Goal: Task Accomplishment & Management: Manage account settings

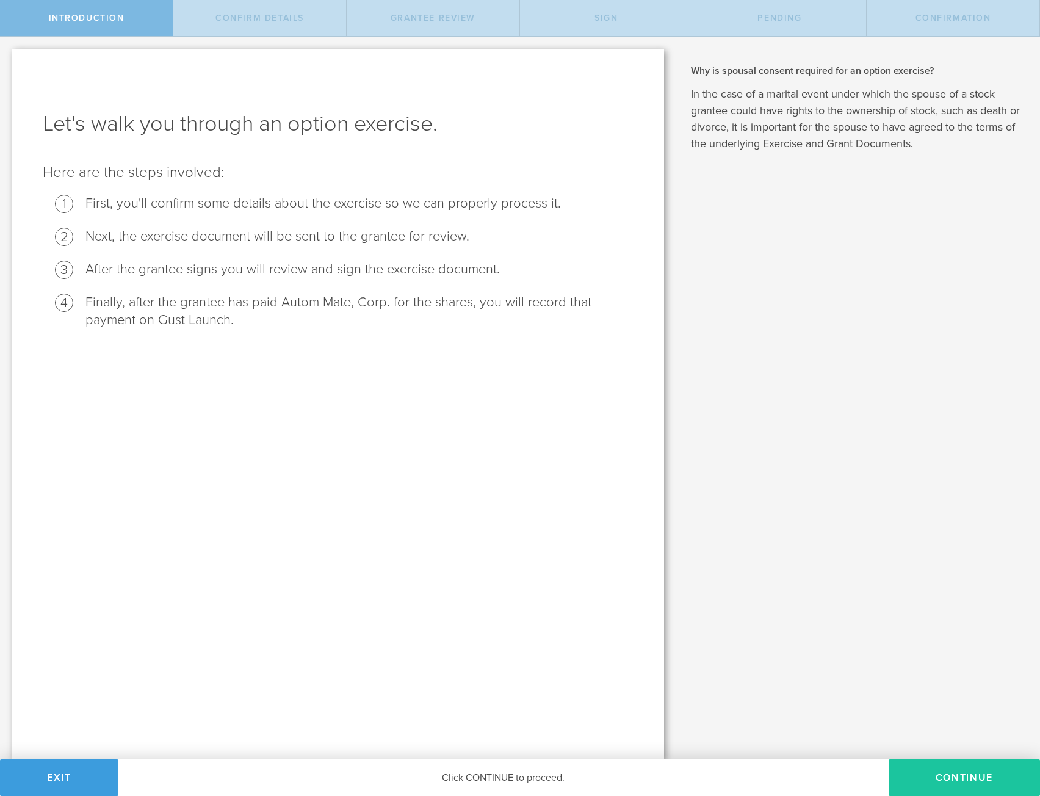
click at [946, 776] on button "Continue" at bounding box center [963, 777] width 151 height 37
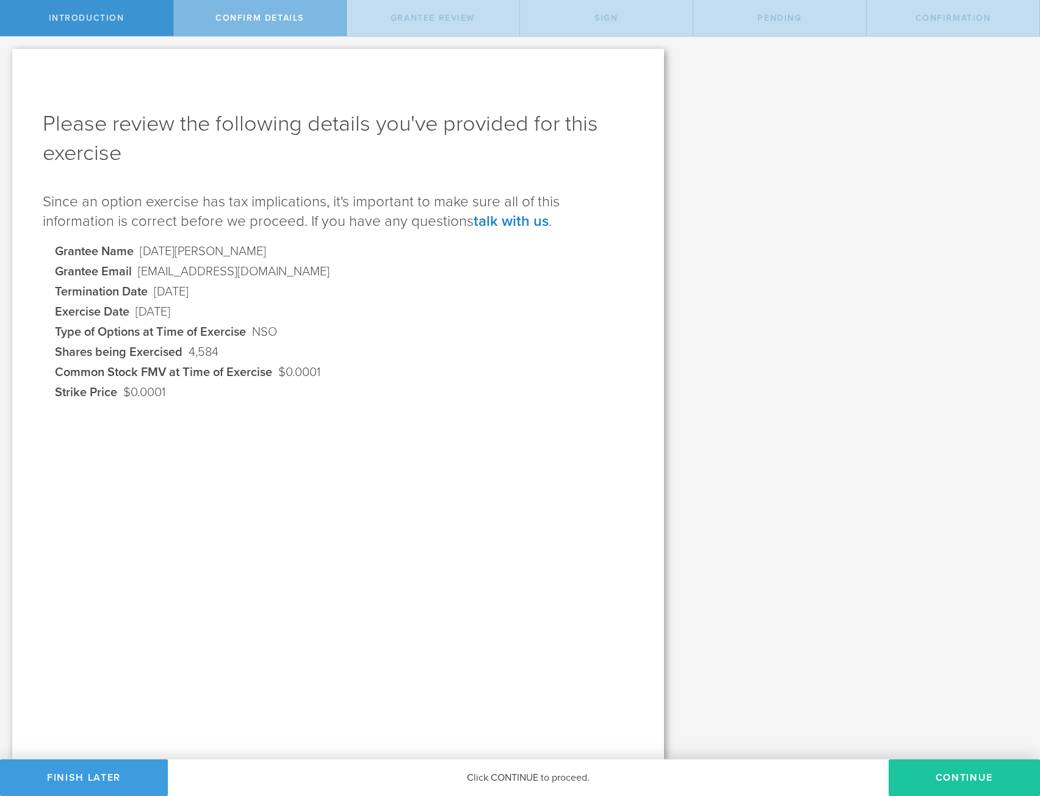
click at [924, 772] on button "Continue" at bounding box center [963, 777] width 151 height 37
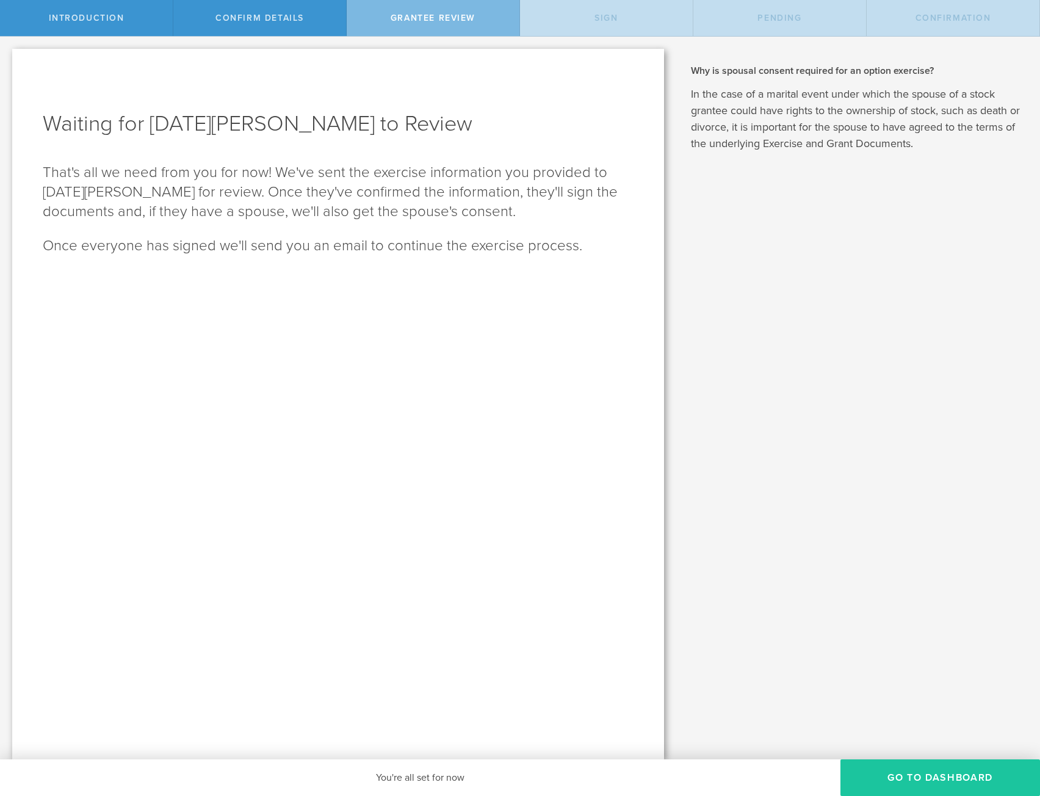
click at [930, 774] on button "Go To Dashboard" at bounding box center [940, 777] width 200 height 37
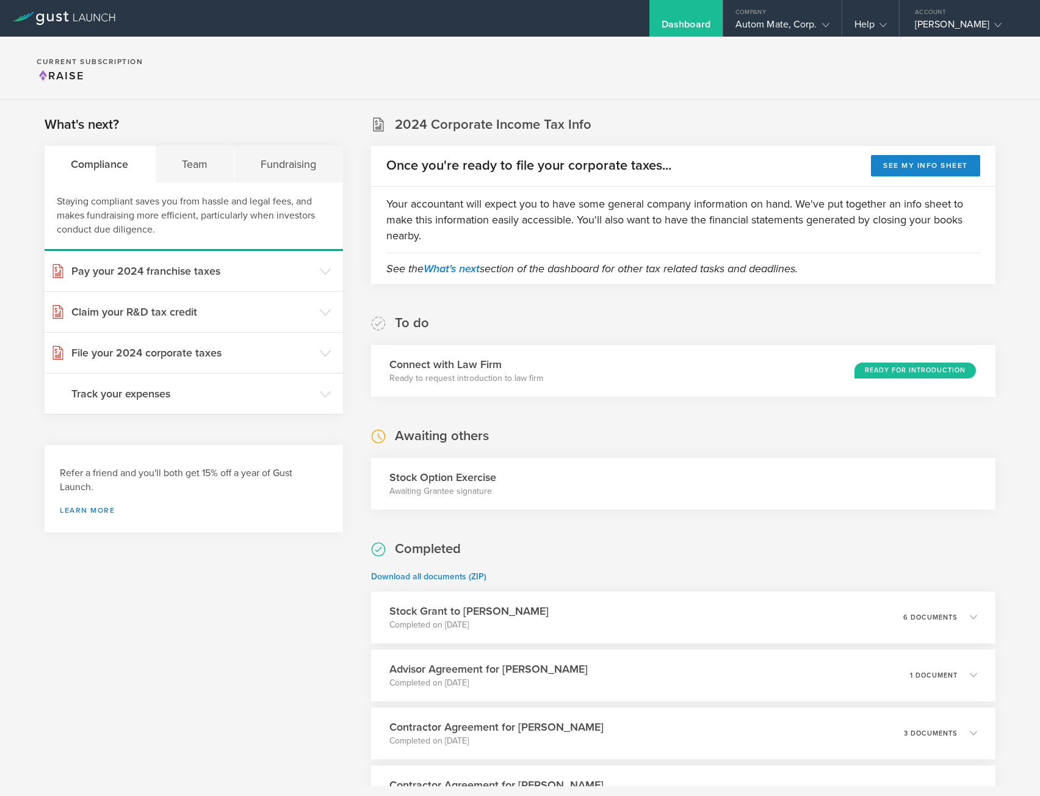
click at [513, 96] on section "Current Subscription Raise" at bounding box center [520, 68] width 1040 height 63
click at [175, 164] on div "Team" at bounding box center [195, 164] width 79 height 37
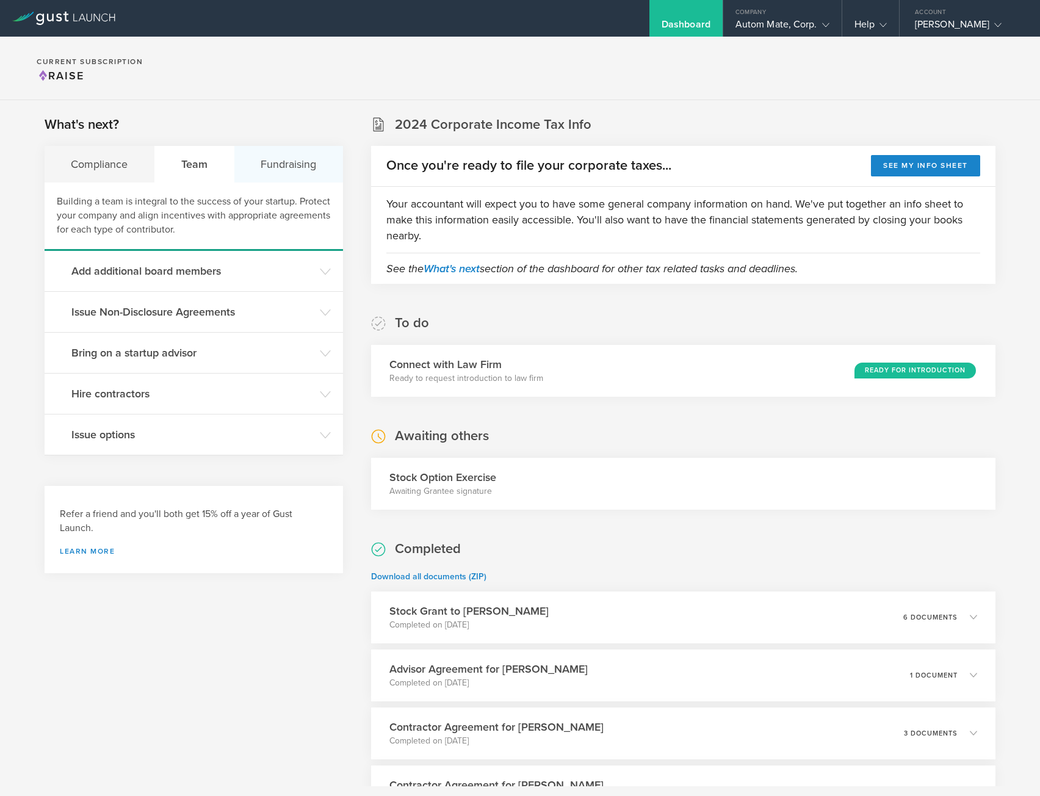
click at [272, 160] on div "Fundraising" at bounding box center [288, 164] width 109 height 37
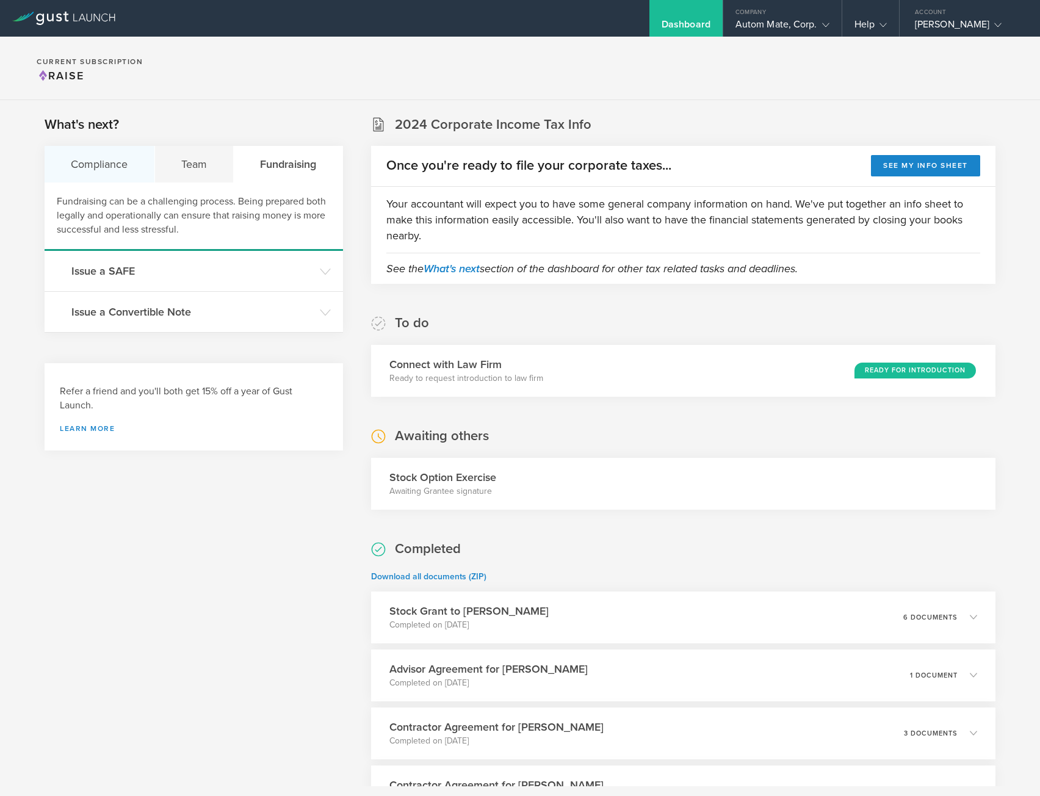
click at [101, 163] on div "Compliance" at bounding box center [100, 164] width 110 height 37
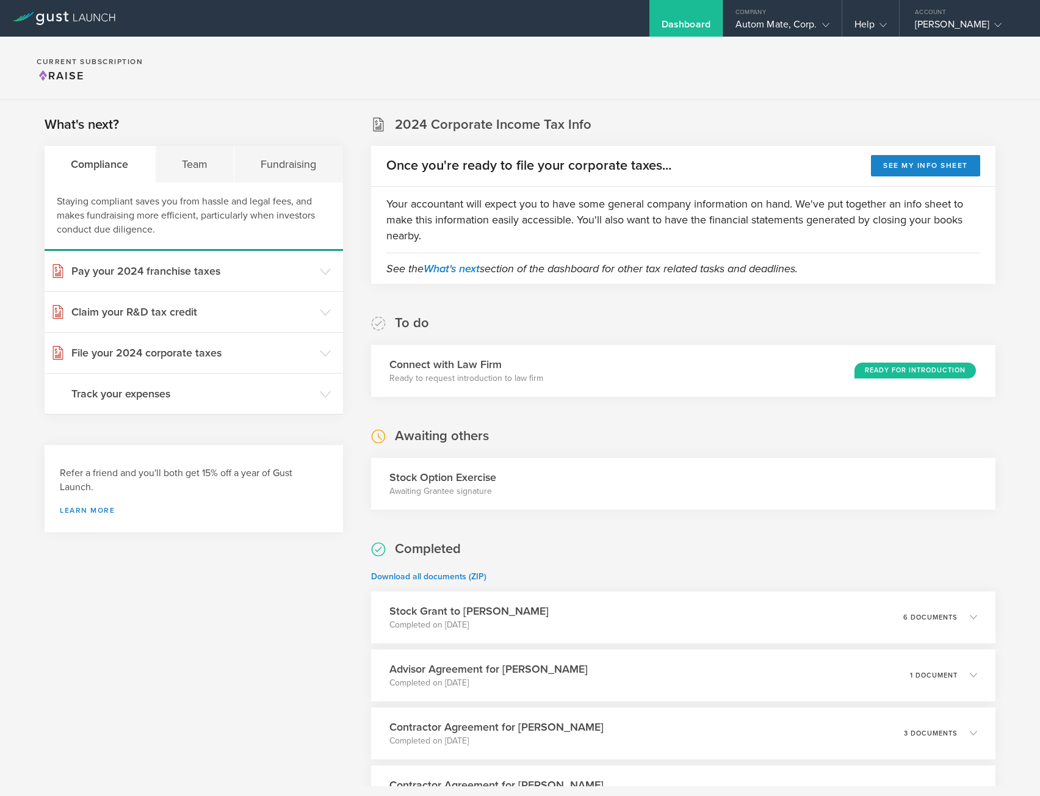
click at [259, 77] on section "Current Subscription Raise" at bounding box center [520, 68] width 1040 height 63
click at [494, 379] on p "Ready to request introduction to law firm" at bounding box center [461, 378] width 157 height 12
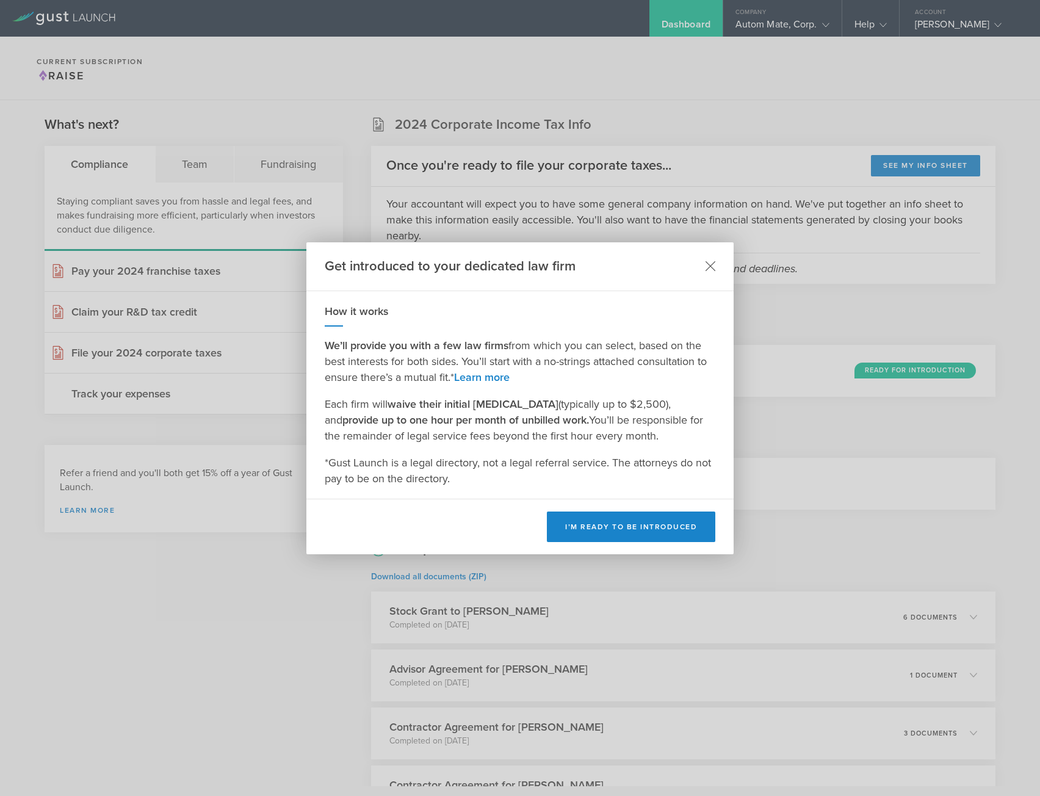
click at [710, 261] on icon at bounding box center [710, 266] width 10 height 10
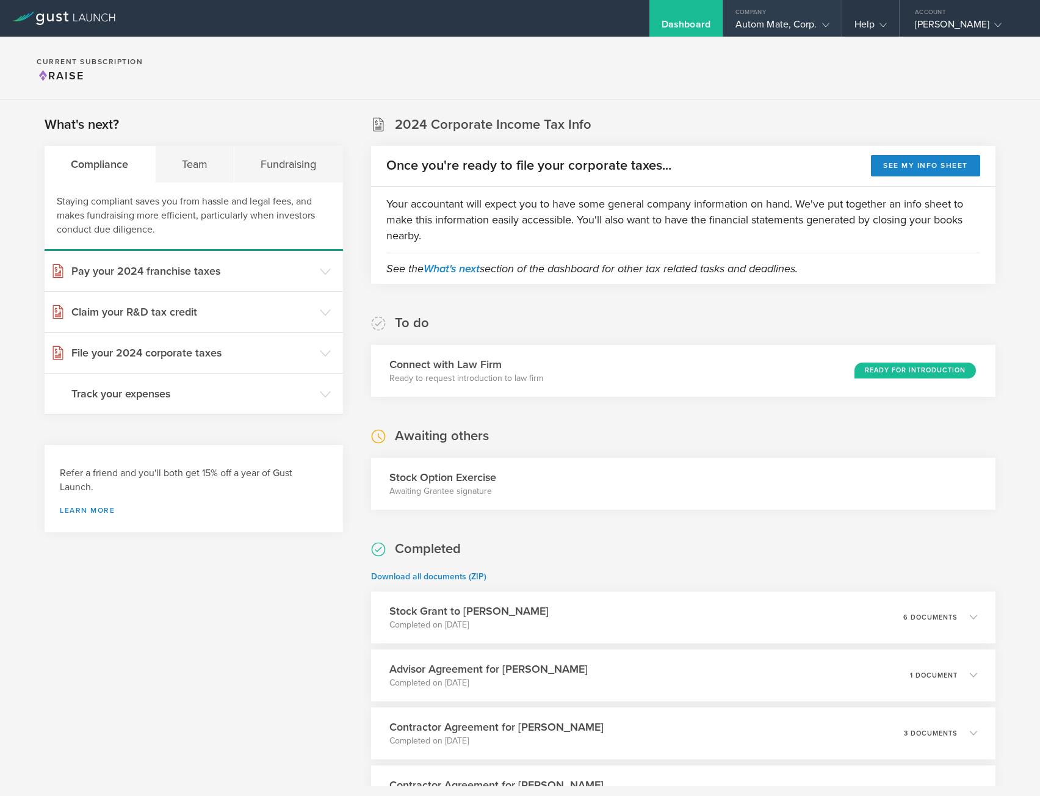
click at [767, 27] on div "Autom Mate, Corp." at bounding box center [782, 27] width 94 height 18
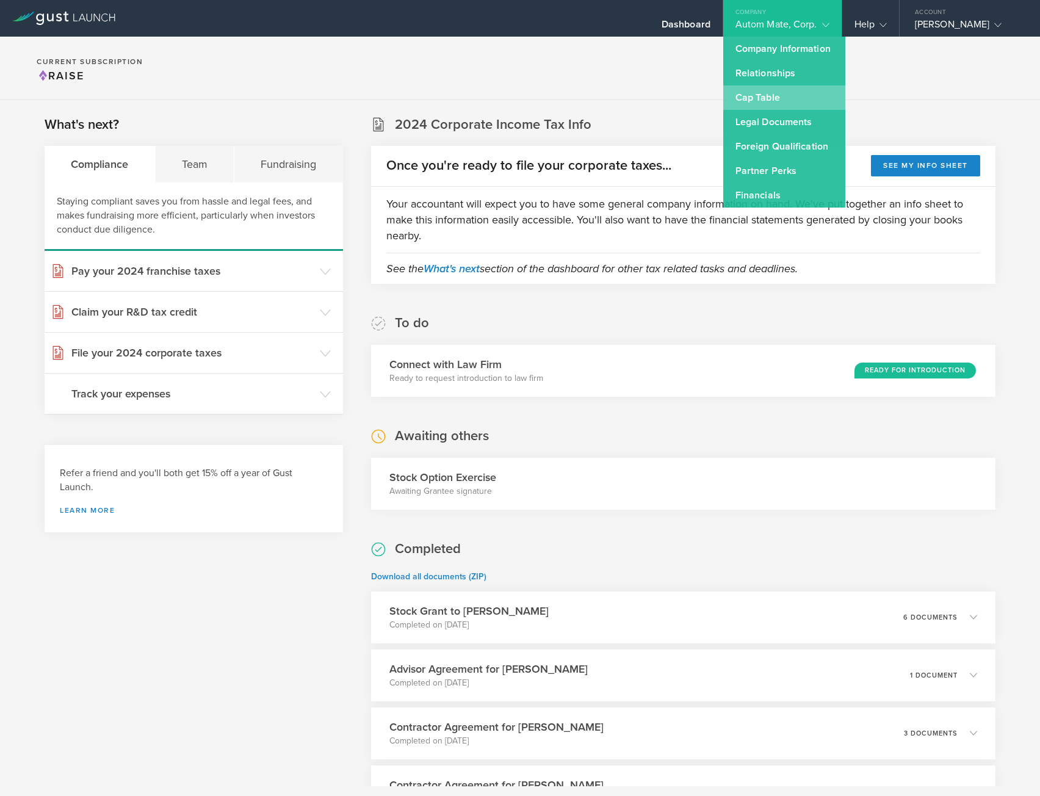
click at [769, 90] on link "Cap Table" at bounding box center [784, 97] width 122 height 24
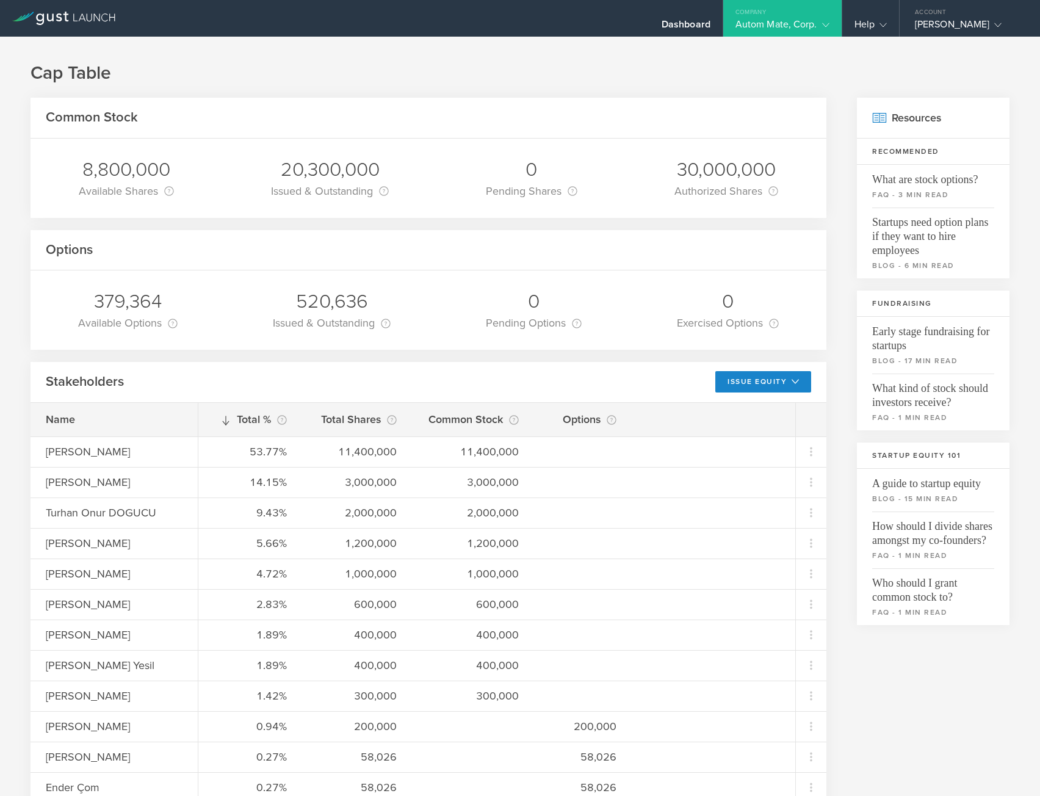
click at [577, 57] on div at bounding box center [520, 398] width 1040 height 796
